Goal: Obtain resource: Obtain resource

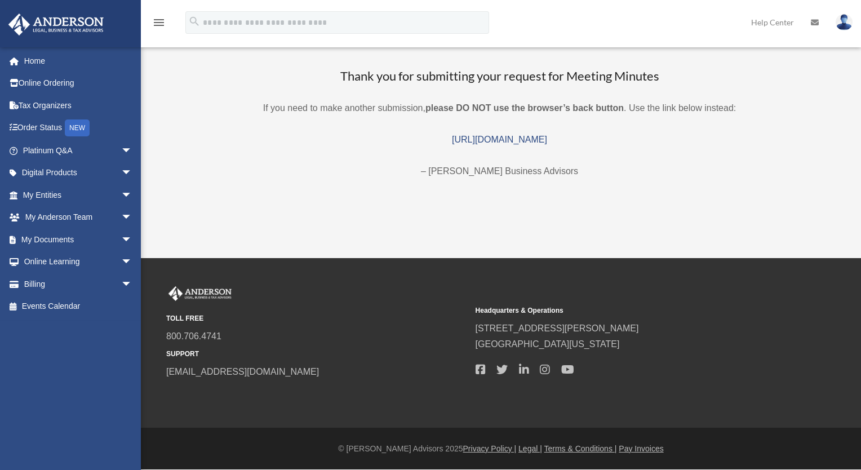
click at [121, 234] on span "arrow_drop_down" at bounding box center [132, 239] width 23 height 23
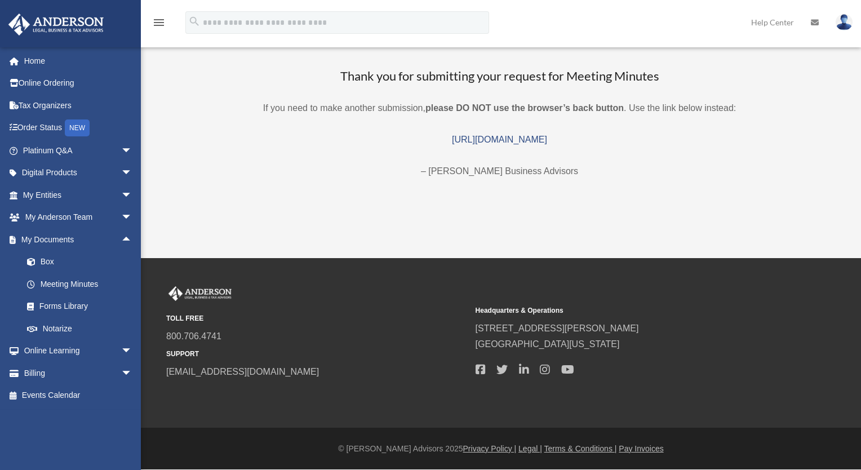
click at [72, 264] on link "Box" at bounding box center [83, 262] width 134 height 23
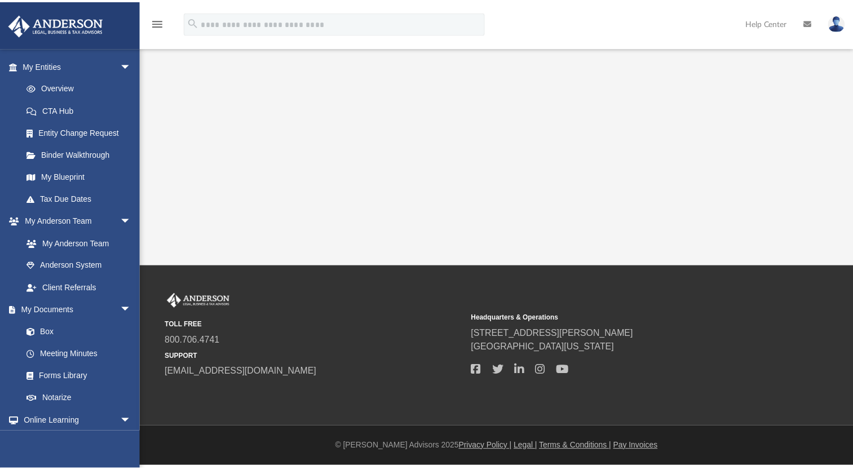
scroll to position [130, 0]
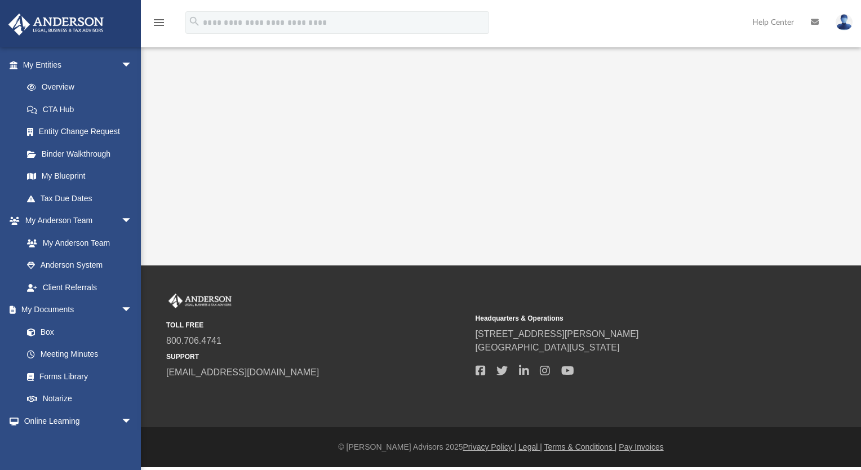
click at [76, 329] on link "Box" at bounding box center [77, 332] width 122 height 23
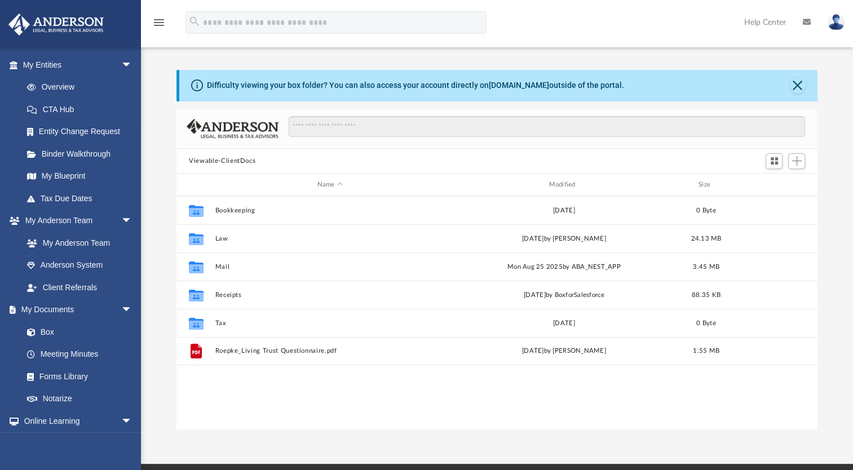
scroll to position [247, 631]
click at [219, 241] on button "Law" at bounding box center [329, 238] width 229 height 7
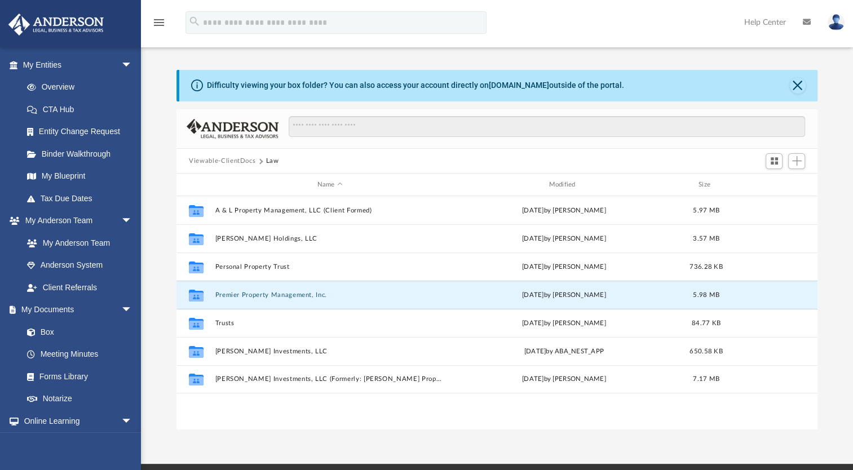
click at [247, 292] on button "Premier Property Management, Inc." at bounding box center [329, 294] width 229 height 7
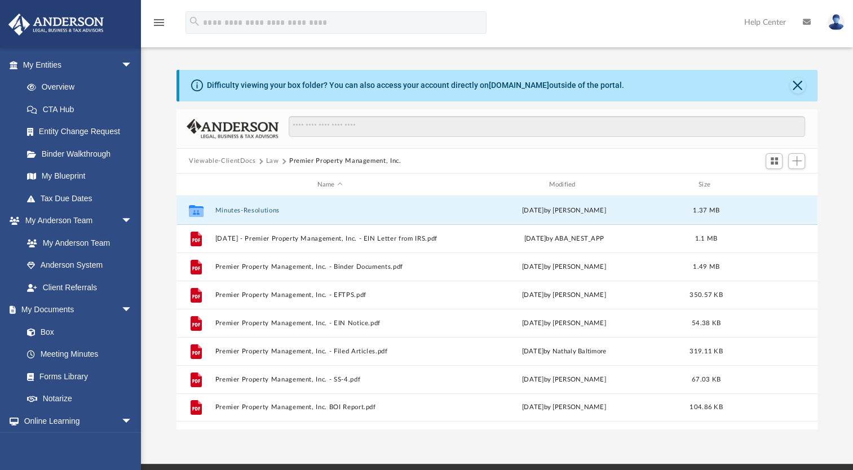
click at [273, 207] on button "Minutes-Resolutions" at bounding box center [329, 210] width 229 height 7
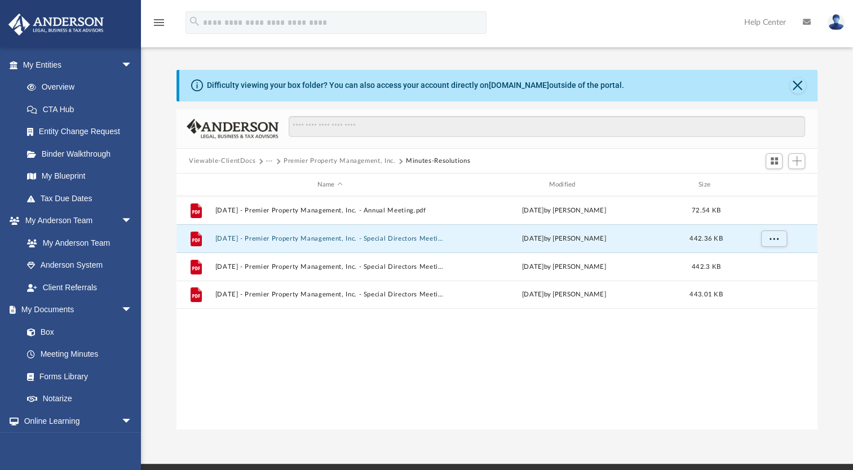
click at [351, 239] on button "[DATE] - Premier Property Management, Inc. - Special Directors Meeting.pdf" at bounding box center [329, 238] width 229 height 7
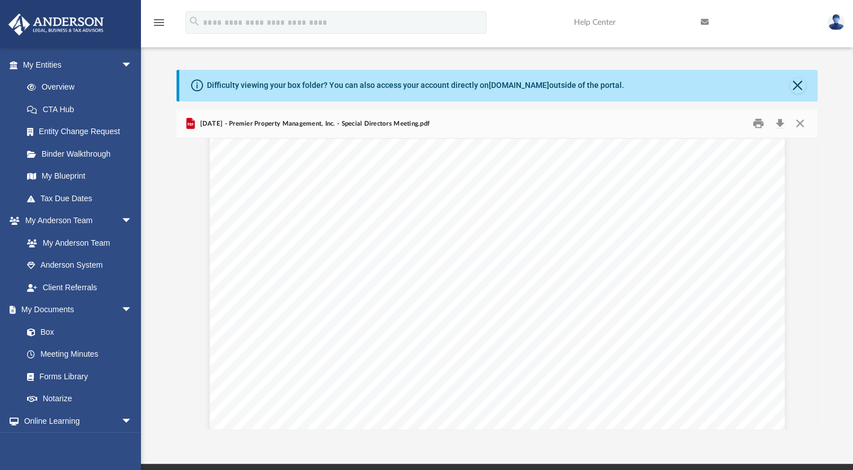
scroll to position [0, 0]
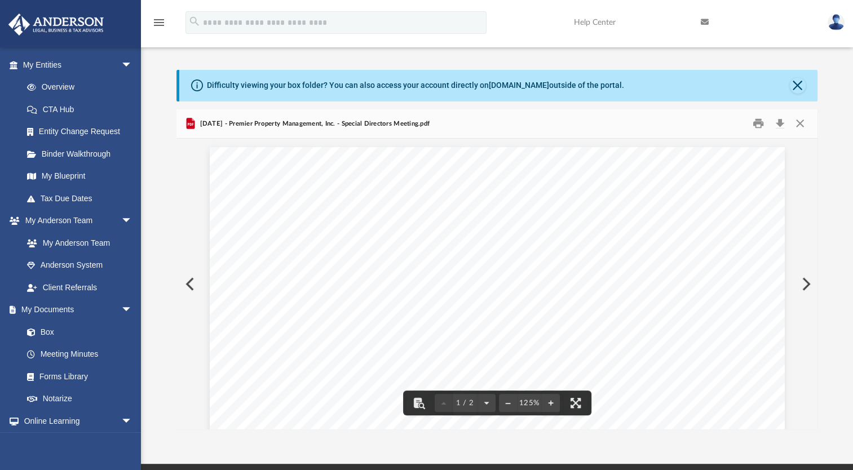
click at [807, 284] on button "Preview" at bounding box center [805, 284] width 25 height 32
click at [805, 277] on button "Preview" at bounding box center [805, 284] width 25 height 32
click at [88, 334] on link "Box" at bounding box center [77, 332] width 122 height 23
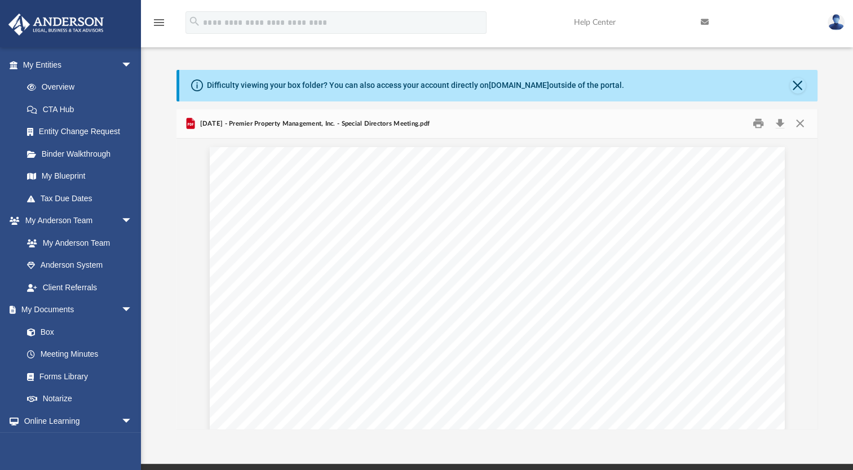
click at [63, 352] on link "Meeting Minutes" at bounding box center [80, 354] width 128 height 23
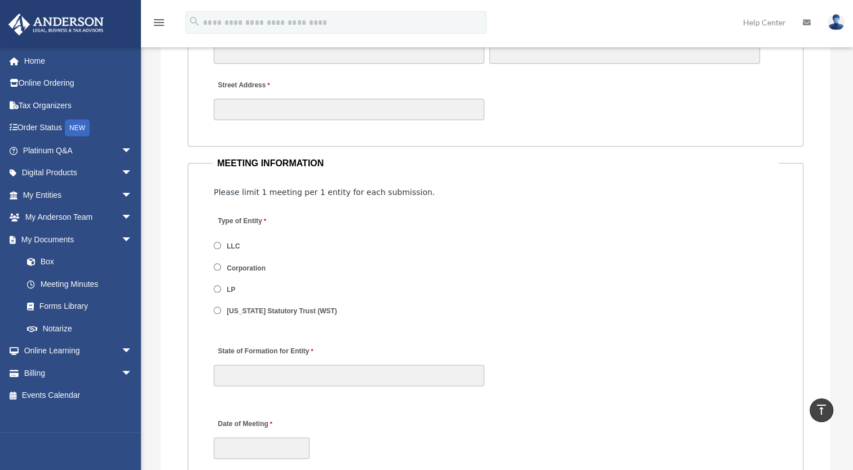
scroll to position [1259, 0]
click at [221, 267] on span "Corporation" at bounding box center [281, 268] width 134 height 19
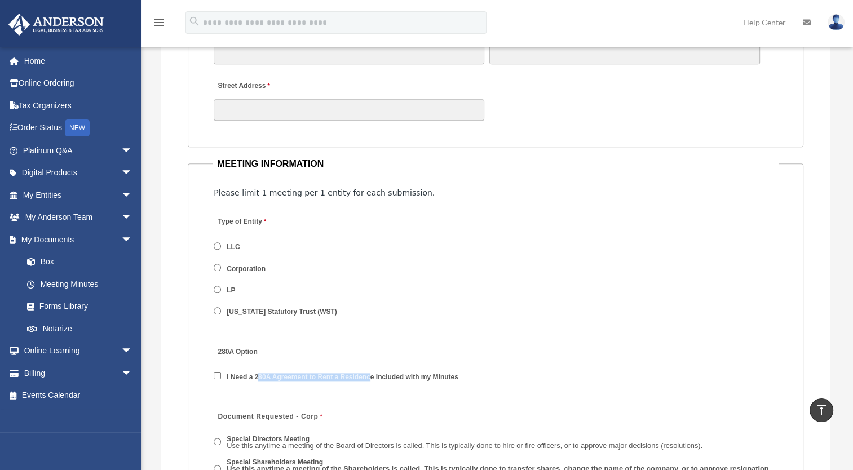
drag, startPoint x: 256, startPoint y: 371, endPoint x: 371, endPoint y: 375, distance: 115.1
click at [371, 375] on label "I Need a 280A Agreement to Rent a Residence Included with my Minutes" at bounding box center [342, 378] width 239 height 10
drag, startPoint x: 253, startPoint y: 373, endPoint x: 373, endPoint y: 378, distance: 120.2
click at [373, 378] on label "I Need a 280A Agreement to Rent a Residence Included with my Minutes" at bounding box center [342, 378] width 239 height 10
copy label "280A Agreement to Rent a Residence"
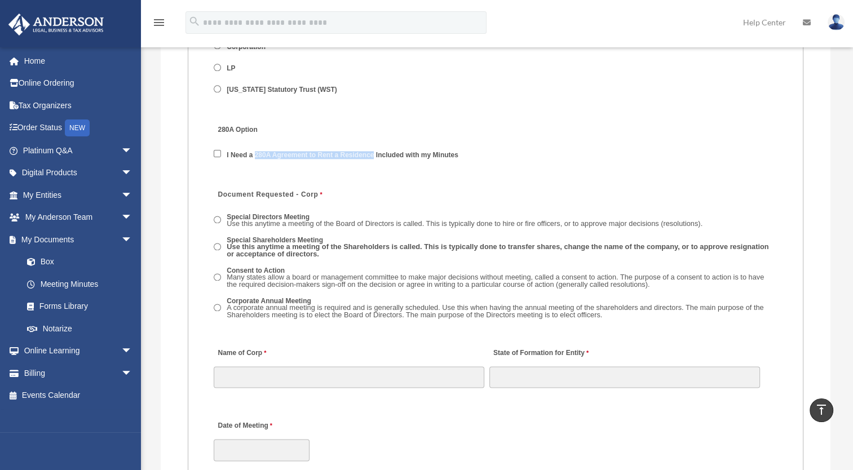
scroll to position [1481, 0]
click at [269, 165] on div "I Need a 280A Agreement to Rent a Residence Included with my Minutes" at bounding box center [341, 158] width 255 height 30
drag, startPoint x: 255, startPoint y: 152, endPoint x: 461, endPoint y: 156, distance: 206.3
click at [461, 156] on label "I Need a 280A Agreement to Rent a Residence Included with my Minutes" at bounding box center [342, 156] width 239 height 10
copy label "280A Agreement to Rent a Residence Included with my Minutes"
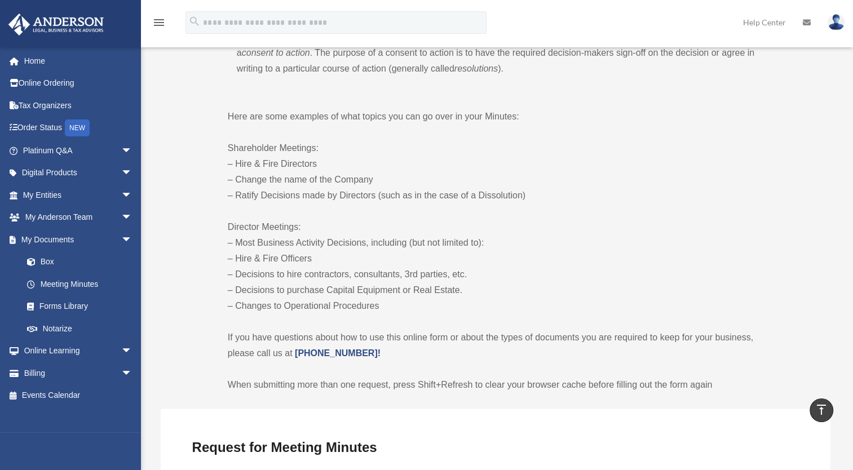
scroll to position [505, 0]
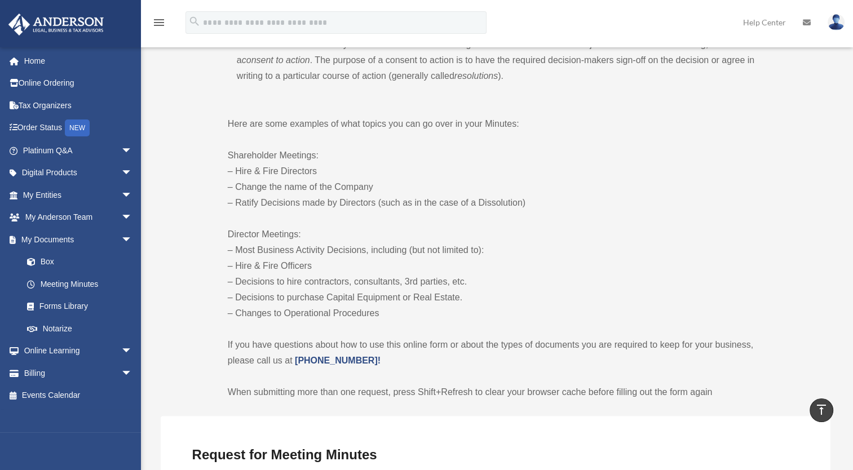
click at [62, 151] on link "Platinum Q&A arrow_drop_down" at bounding box center [78, 150] width 141 height 23
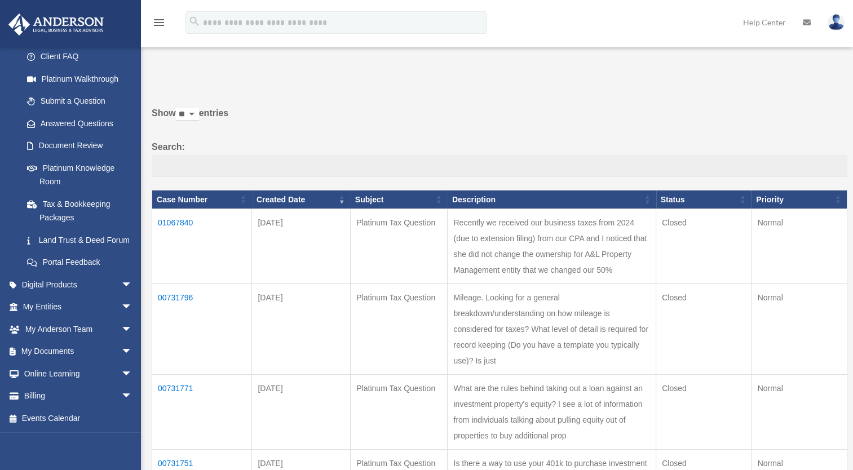
scroll to position [129, 0]
click at [121, 351] on span "arrow_drop_down" at bounding box center [132, 351] width 23 height 23
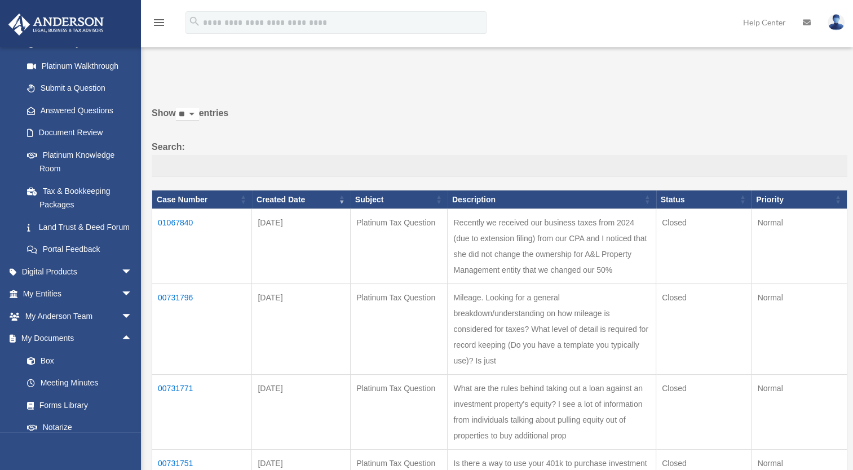
click at [47, 372] on link "Box" at bounding box center [83, 360] width 134 height 23
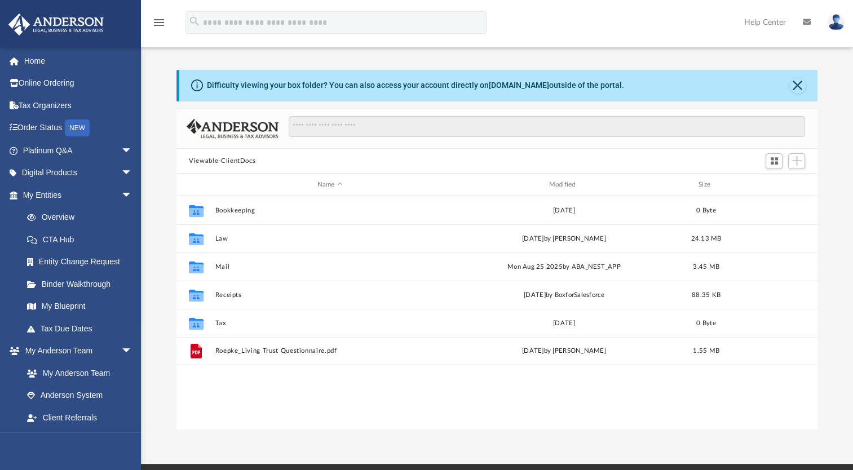
scroll to position [247, 631]
click at [216, 235] on button "Law" at bounding box center [329, 238] width 229 height 7
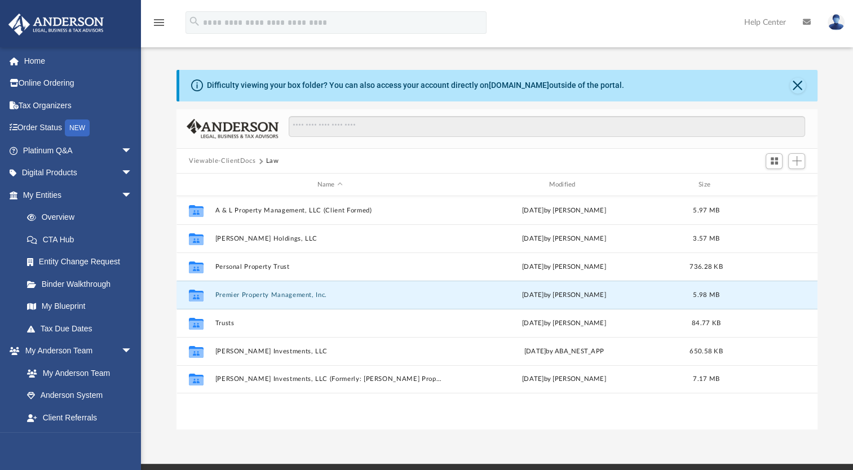
click at [242, 294] on button "Premier Property Management, Inc." at bounding box center [329, 294] width 229 height 7
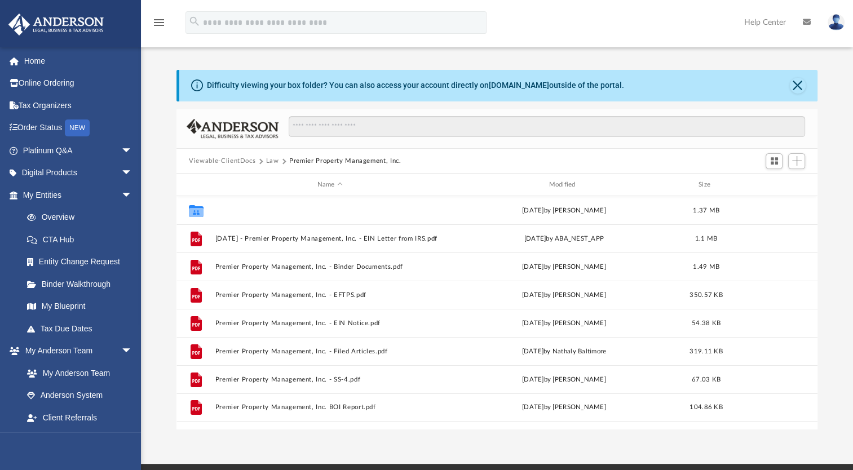
click at [265, 211] on button "Minutes-Resolutions" at bounding box center [329, 210] width 229 height 7
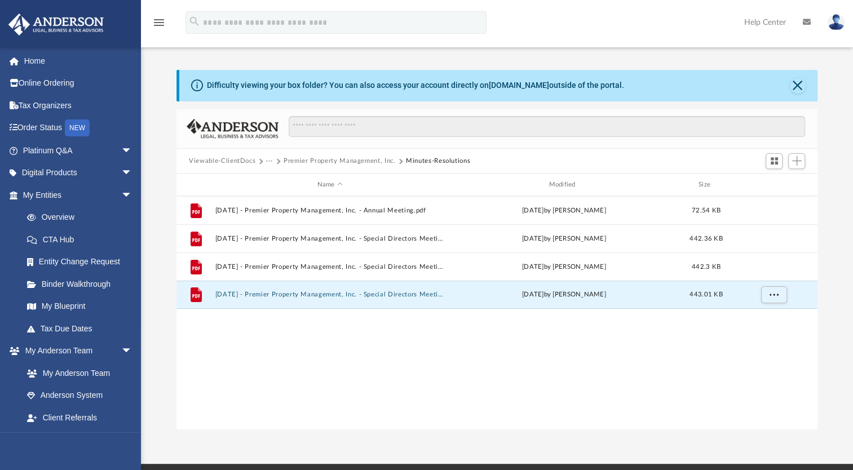
click at [312, 292] on button "[DATE] - Premier Property Management, Inc. - Special Directors Meeting.pdf" at bounding box center [329, 294] width 229 height 7
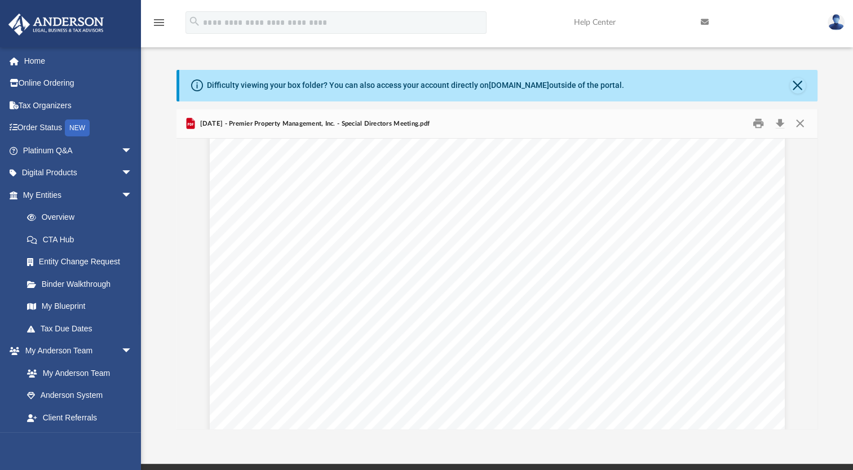
scroll to position [0, 0]
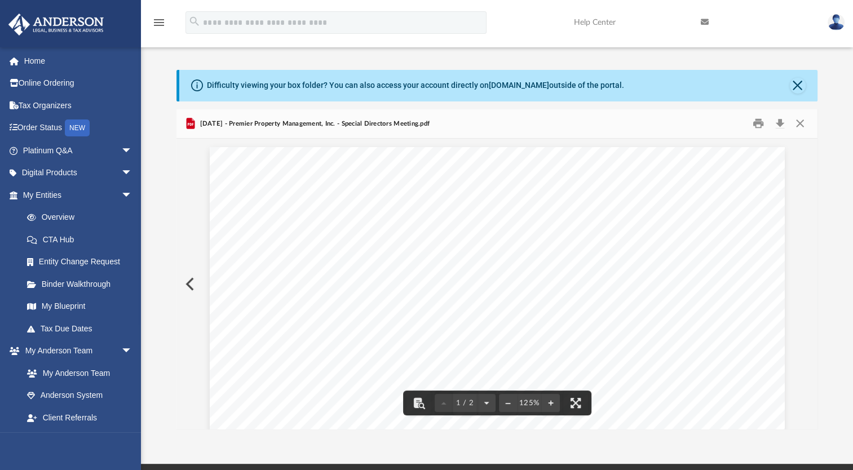
click at [192, 283] on button "Preview" at bounding box center [188, 284] width 25 height 32
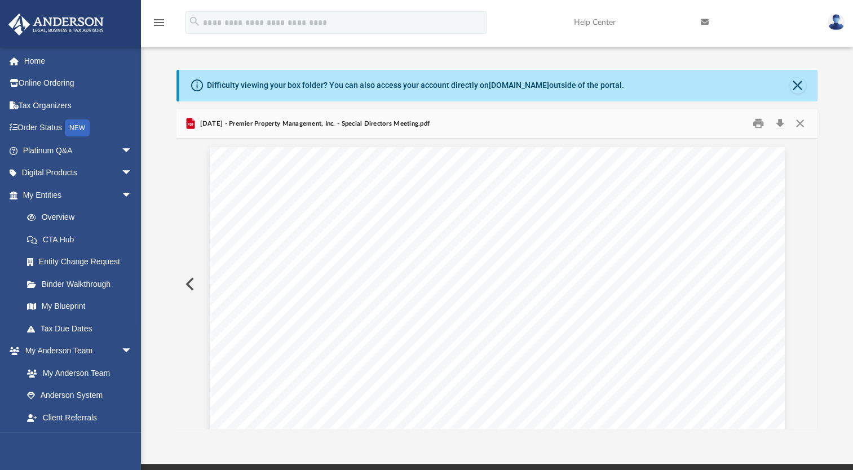
click at [192, 283] on button "Preview" at bounding box center [188, 284] width 25 height 32
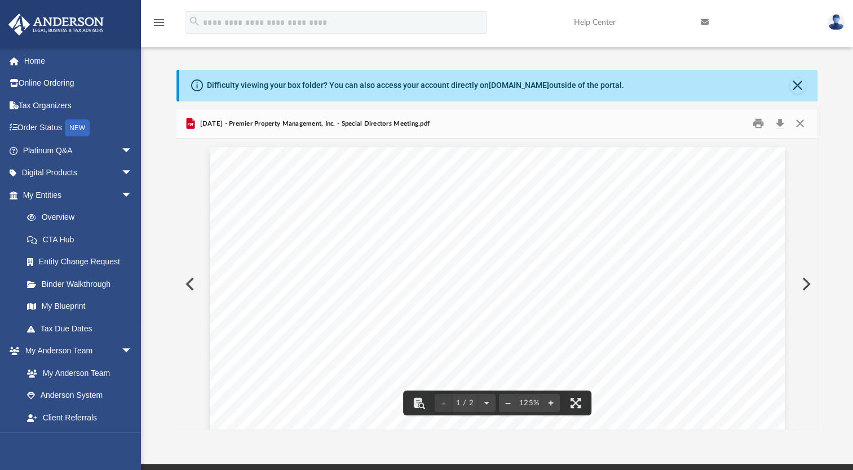
click at [194, 282] on button "Preview" at bounding box center [188, 284] width 25 height 32
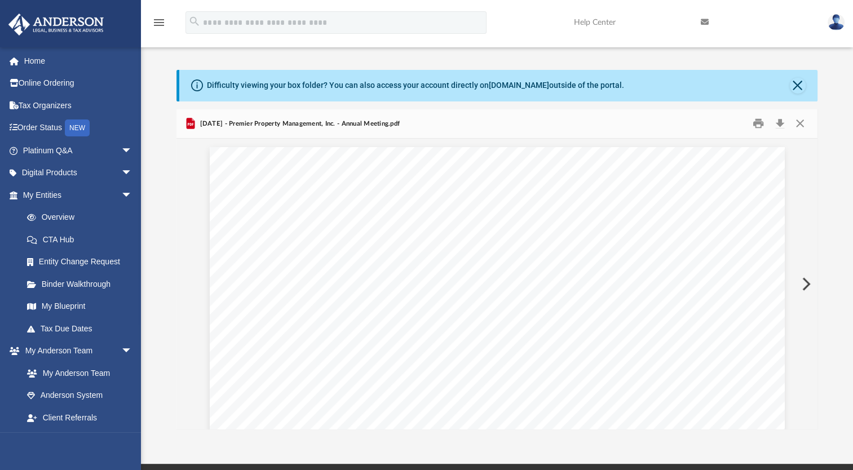
scroll to position [3044, 0]
click at [814, 281] on button "Preview" at bounding box center [805, 284] width 25 height 32
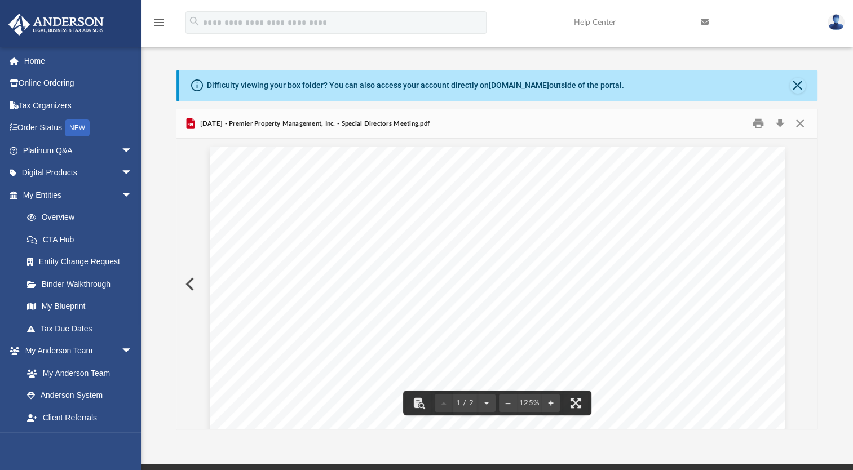
click at [192, 281] on button "Preview" at bounding box center [188, 284] width 25 height 32
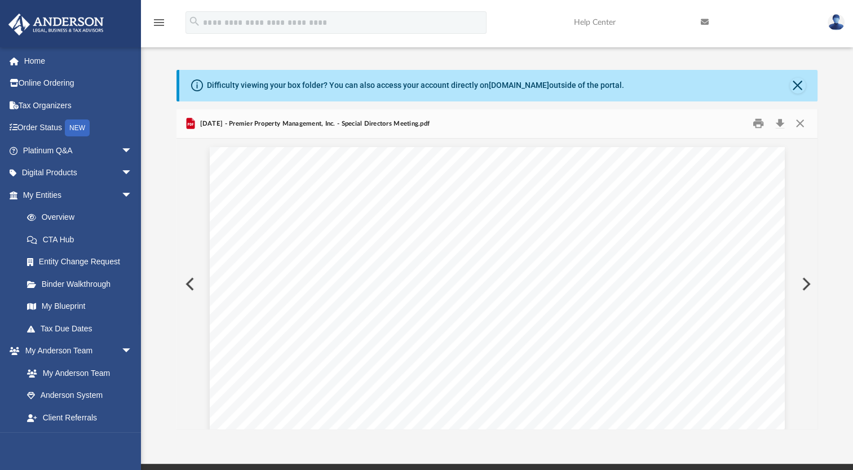
click at [192, 281] on button "Preview" at bounding box center [188, 284] width 25 height 32
